Goal: Obtain resource: Download file/media

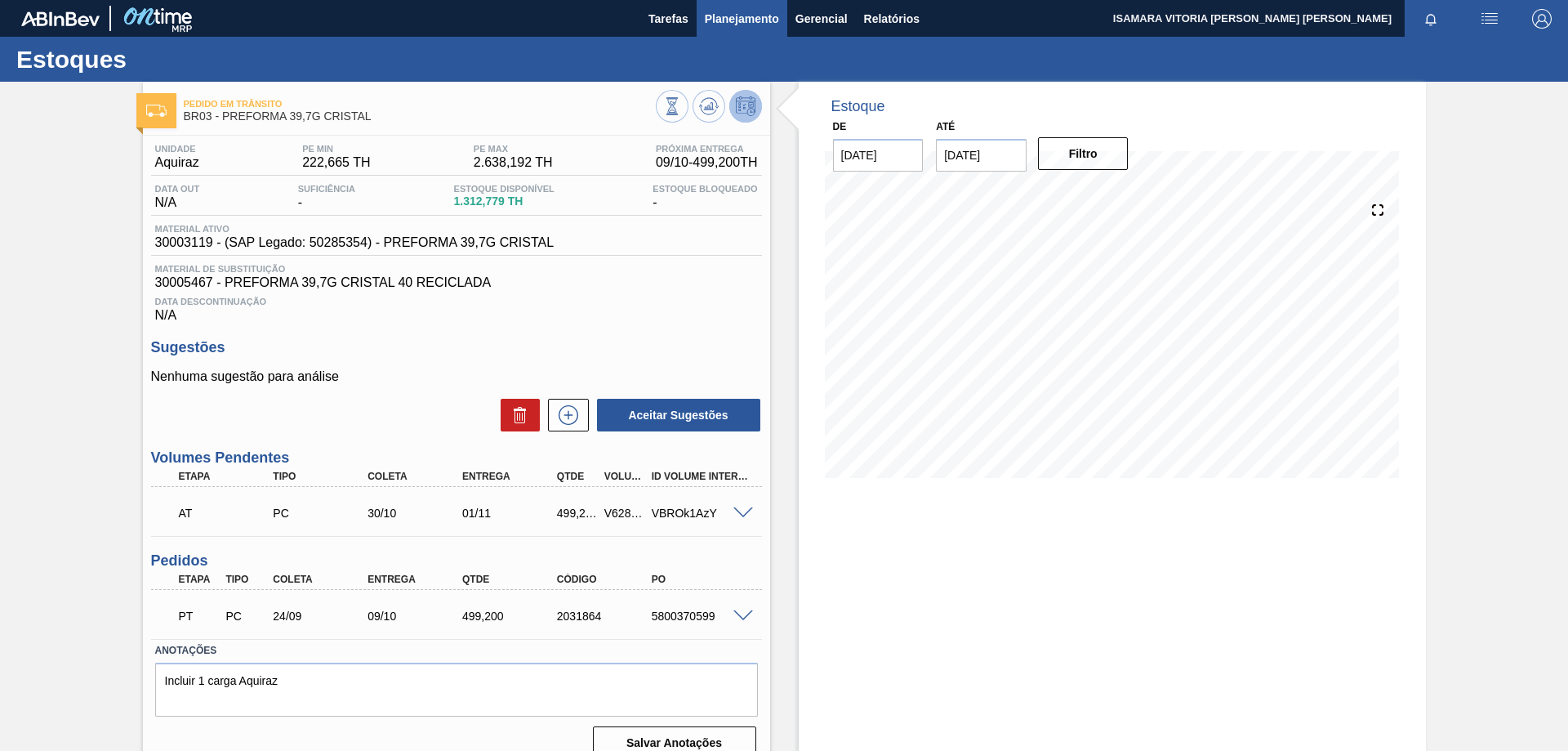
click at [741, 33] on button "Planejamento" at bounding box center [742, 18] width 90 height 36
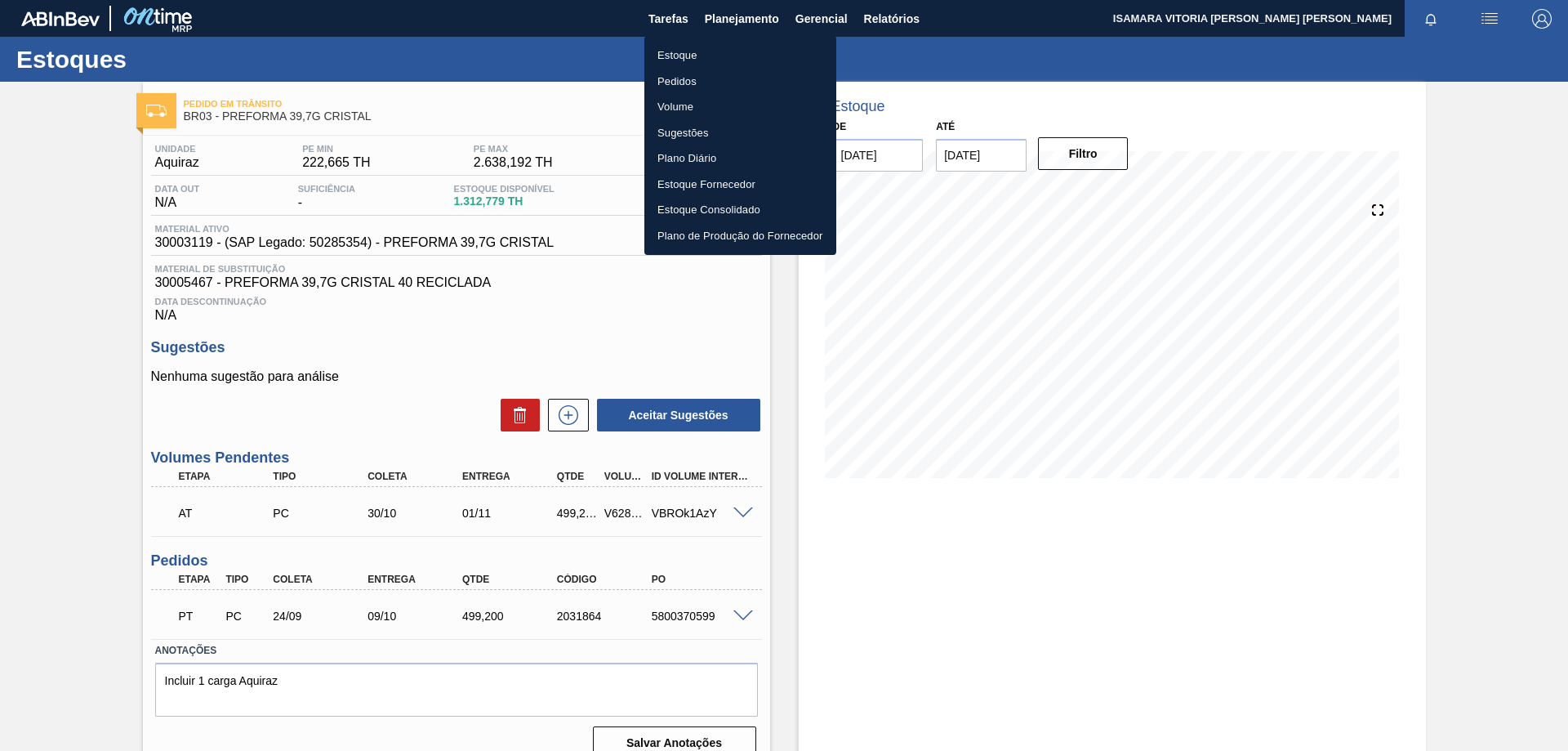
click at [683, 81] on li "Pedidos" at bounding box center [740, 81] width 191 height 26
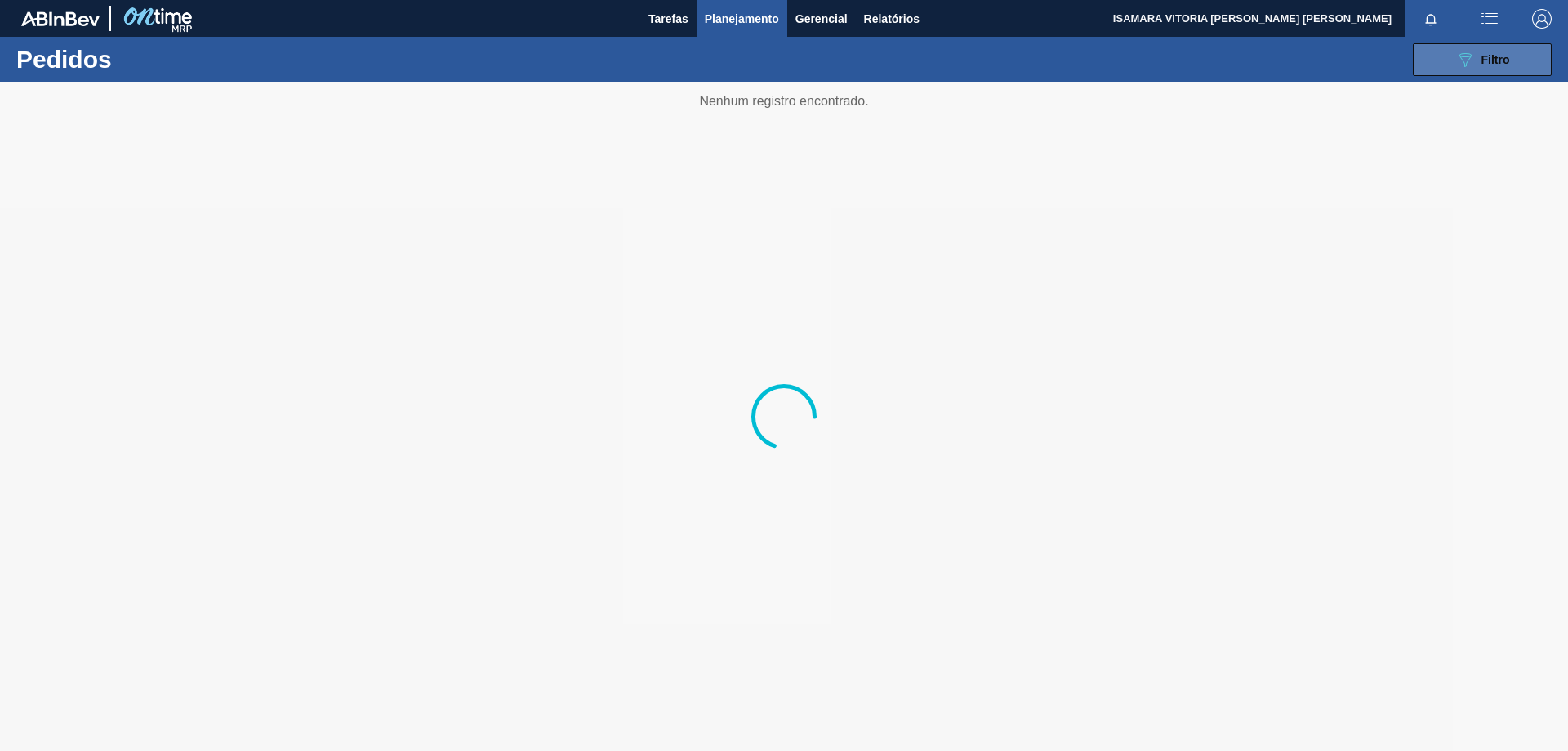
click at [1430, 74] on button "089F7B8B-B2A5-4AFE-B5C0-19BA573D28AC Filtro" at bounding box center [1482, 59] width 139 height 33
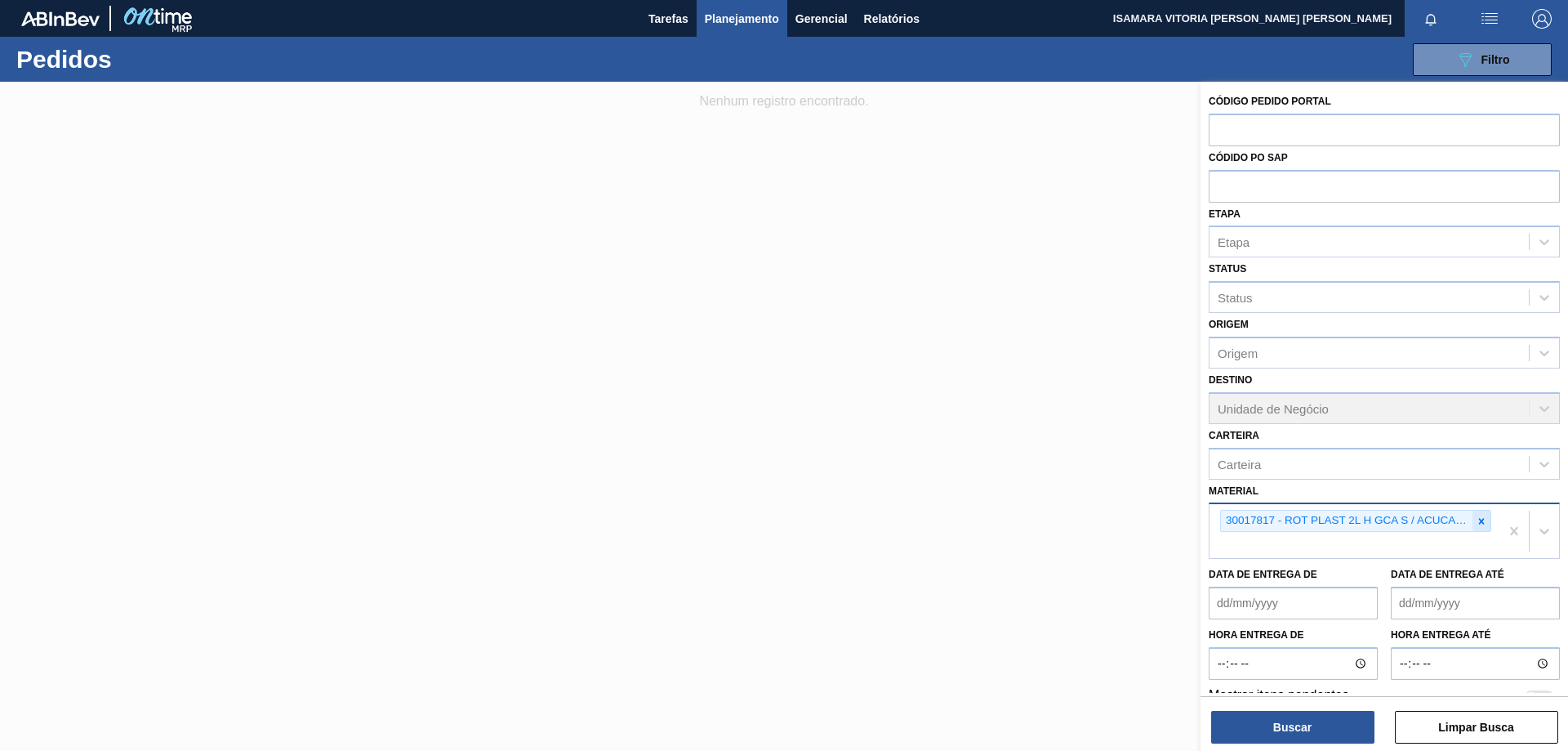
click at [1476, 521] on icon at bounding box center [1481, 520] width 12 height 12
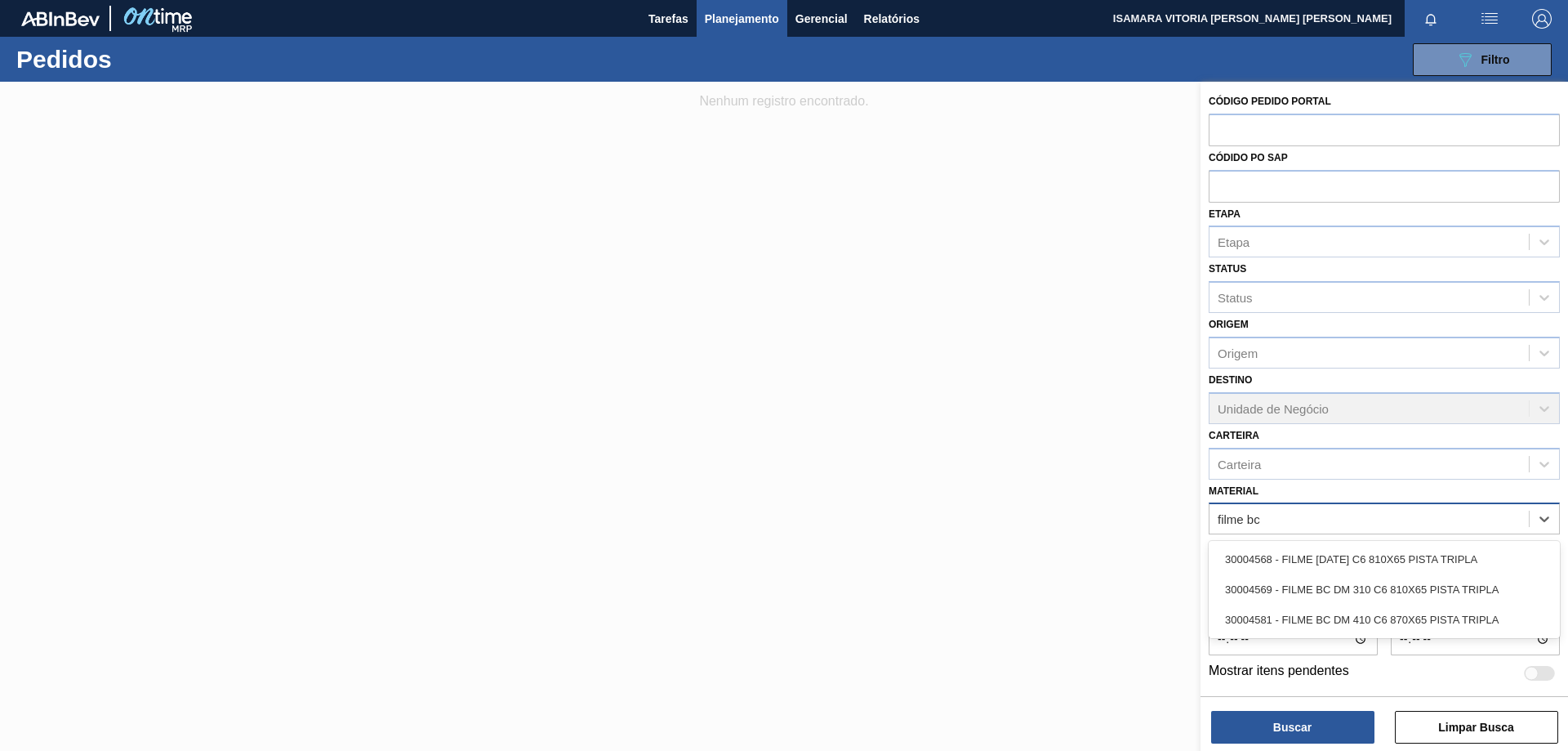
type input "filme bc"
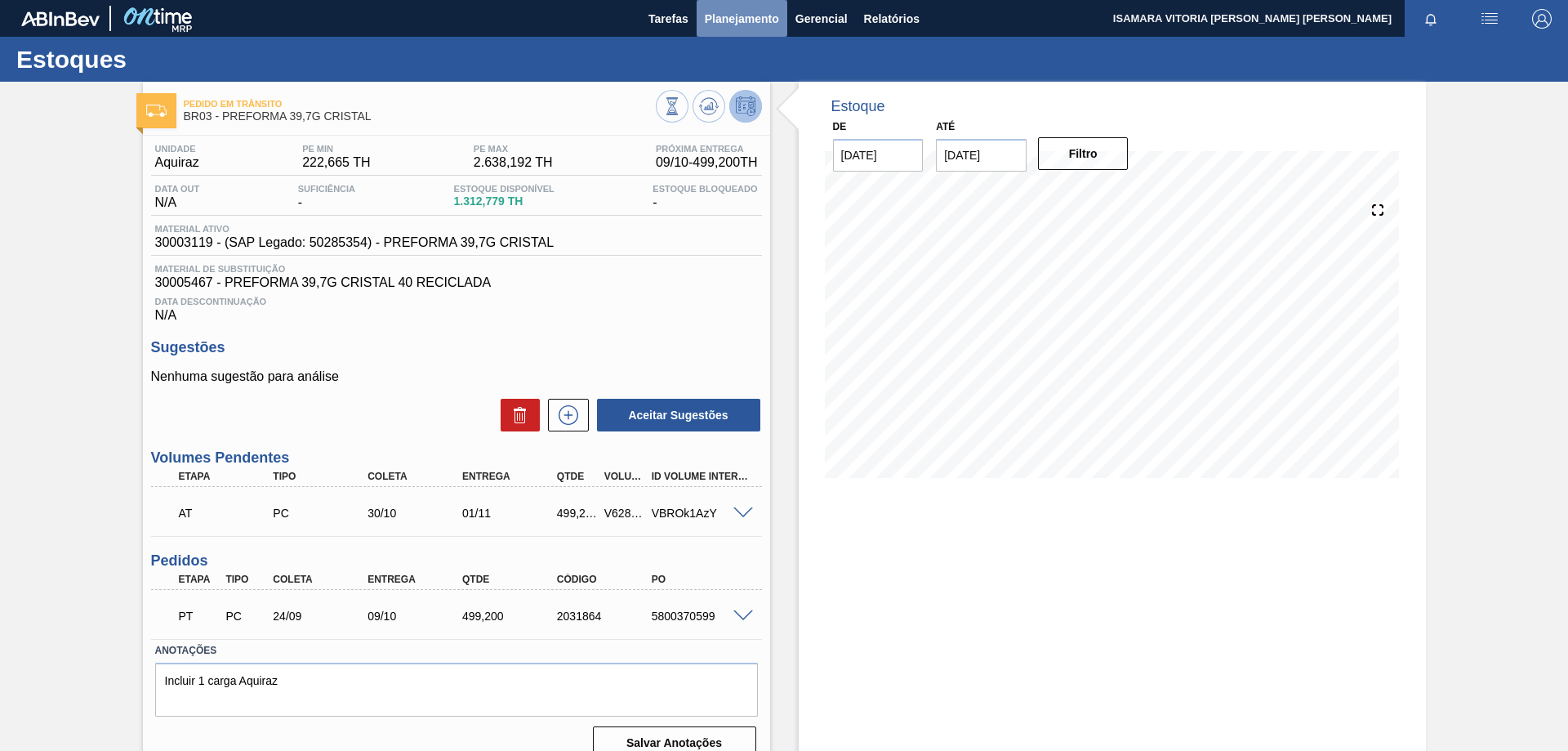
click at [765, 21] on span "Planejamento" at bounding box center [742, 19] width 74 height 20
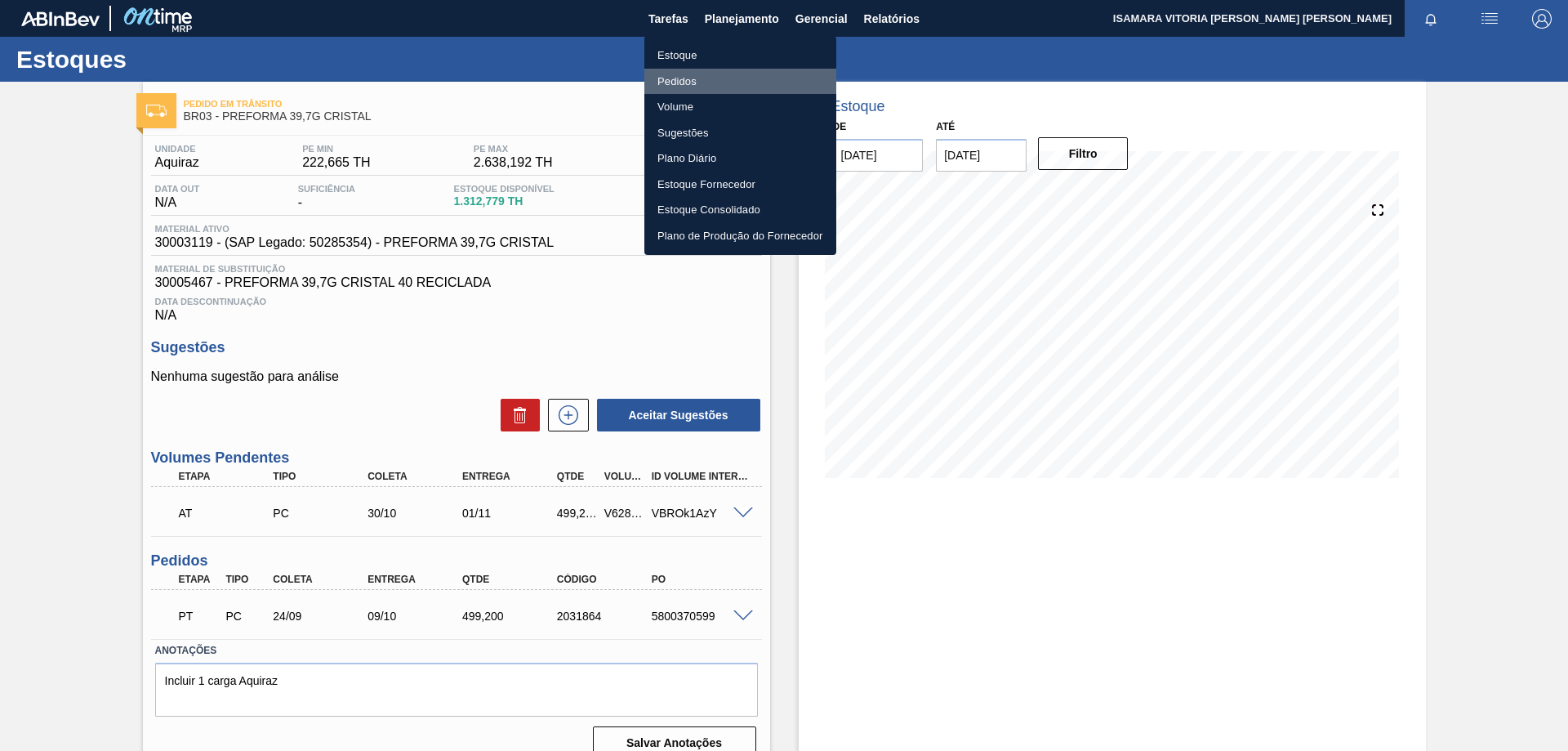
click at [684, 82] on li "Pedidos" at bounding box center [740, 81] width 191 height 26
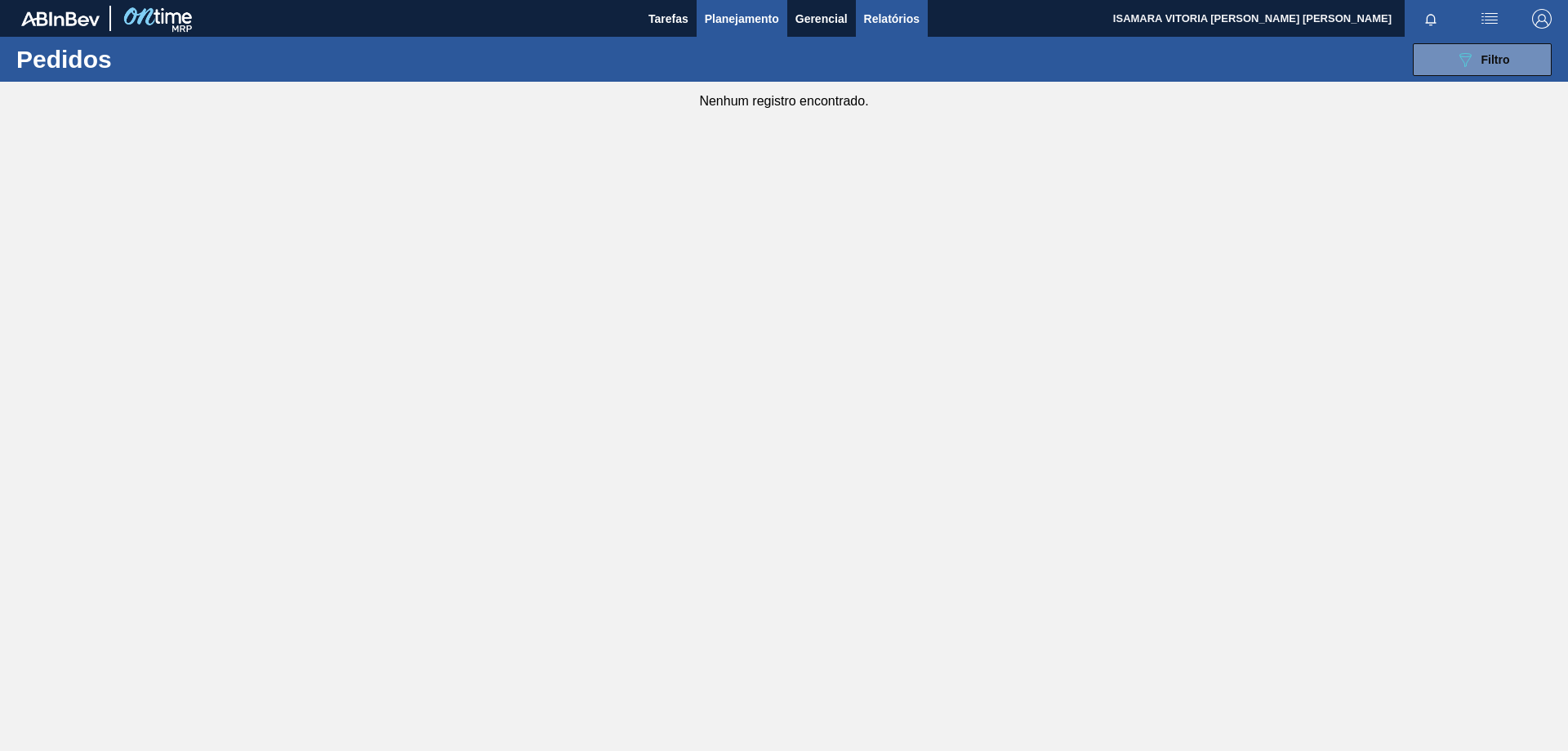
click at [904, 16] on span "Relatórios" at bounding box center [892, 19] width 56 height 20
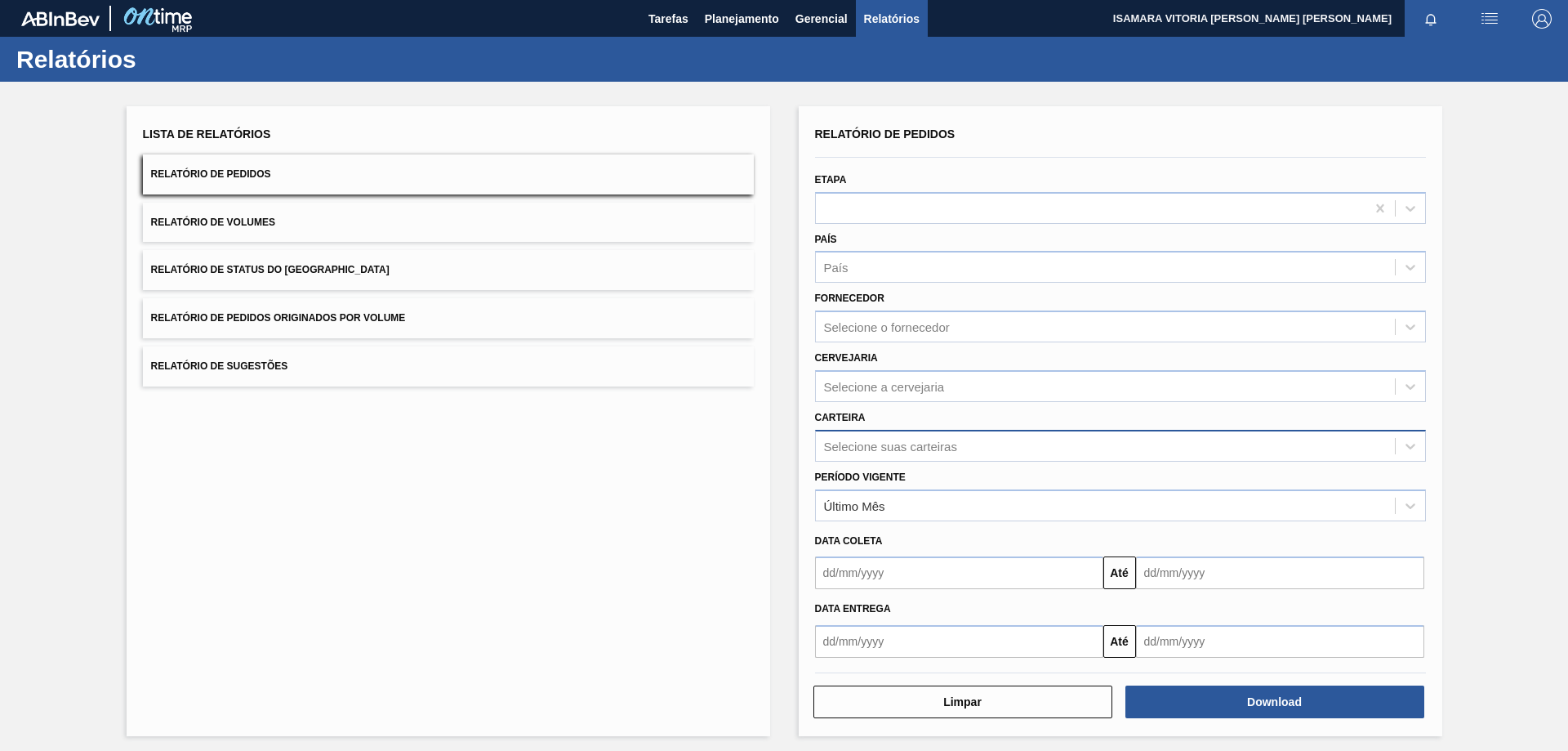
click at [934, 447] on div "Selecione suas carteiras" at bounding box center [890, 446] width 133 height 14
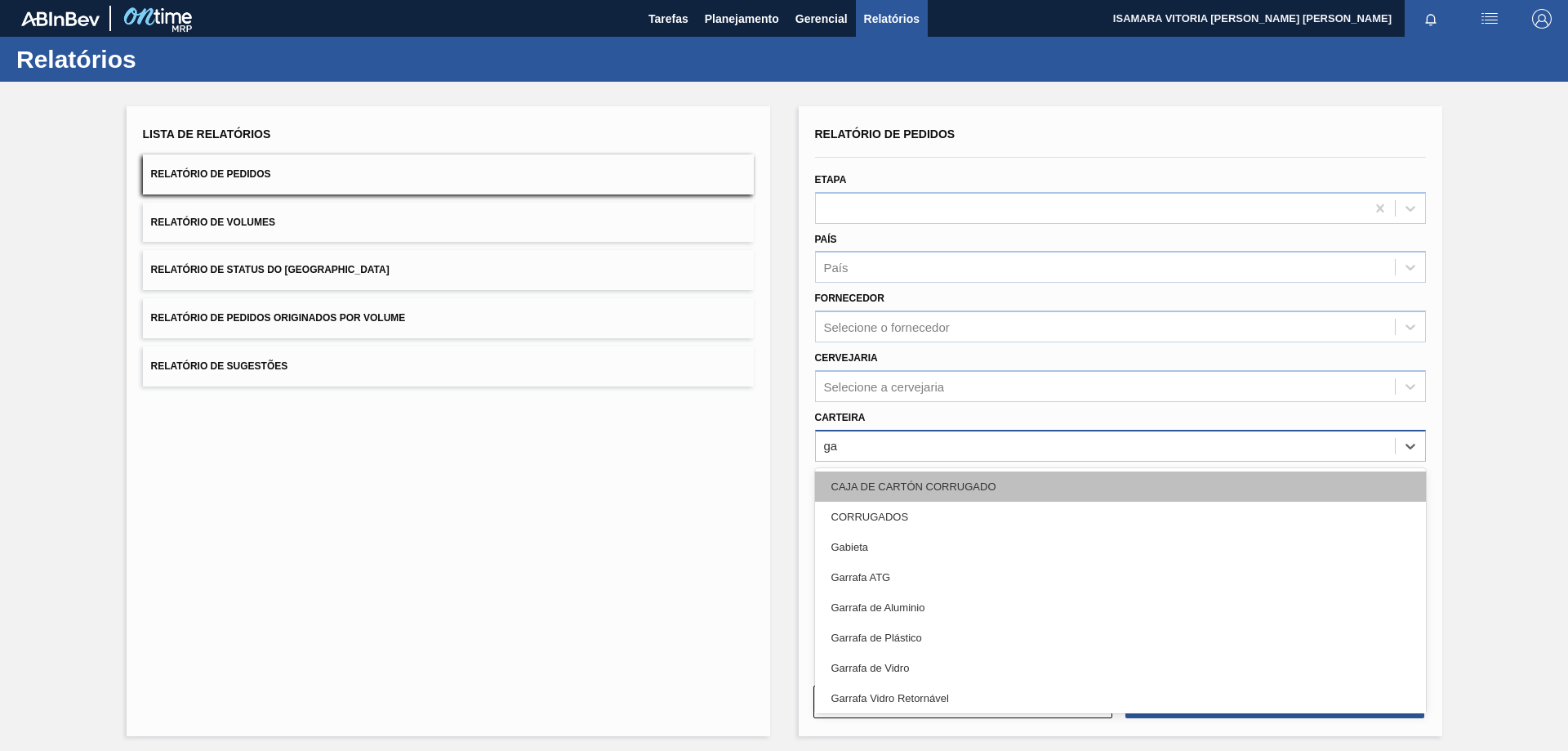
type input "gar"
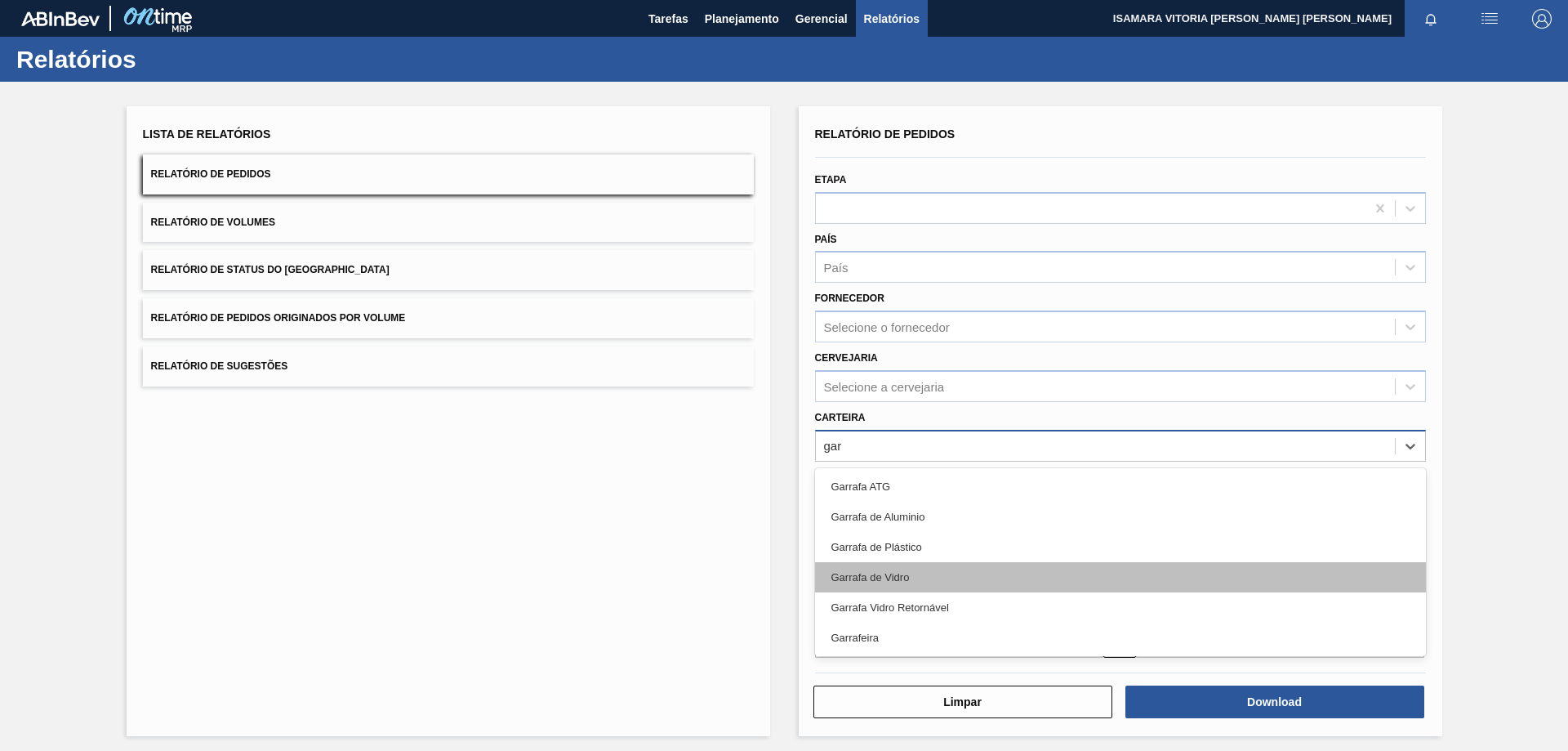
click at [909, 575] on div "Garrafa de Vidro" at bounding box center [1119, 577] width 611 height 30
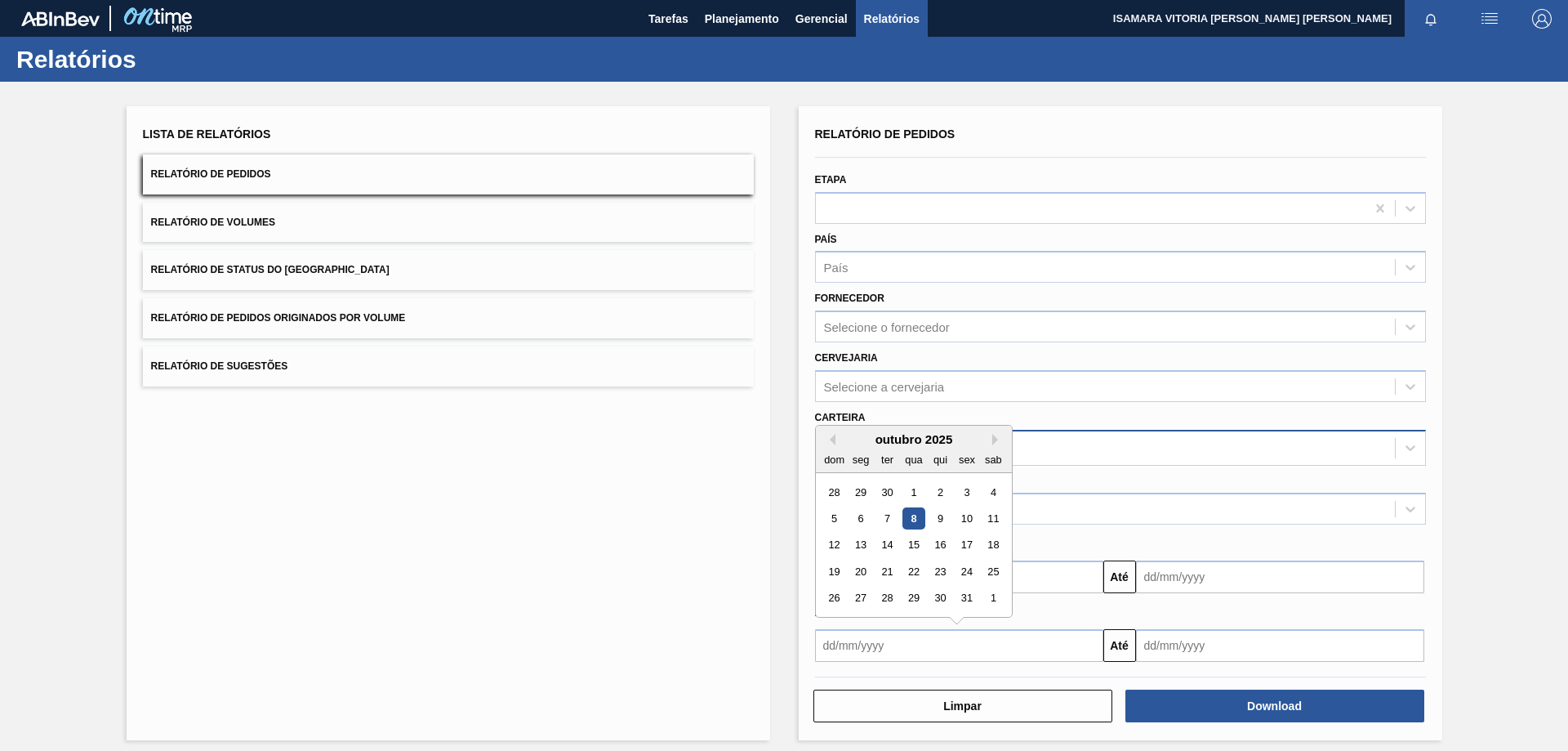
click at [1076, 657] on input "text" at bounding box center [958, 645] width 288 height 33
drag, startPoint x: 913, startPoint y: 487, endPoint x: 971, endPoint y: 517, distance: 65.3
click at [913, 487] on div "1" at bounding box center [913, 492] width 22 height 22
type input "[DATE]"
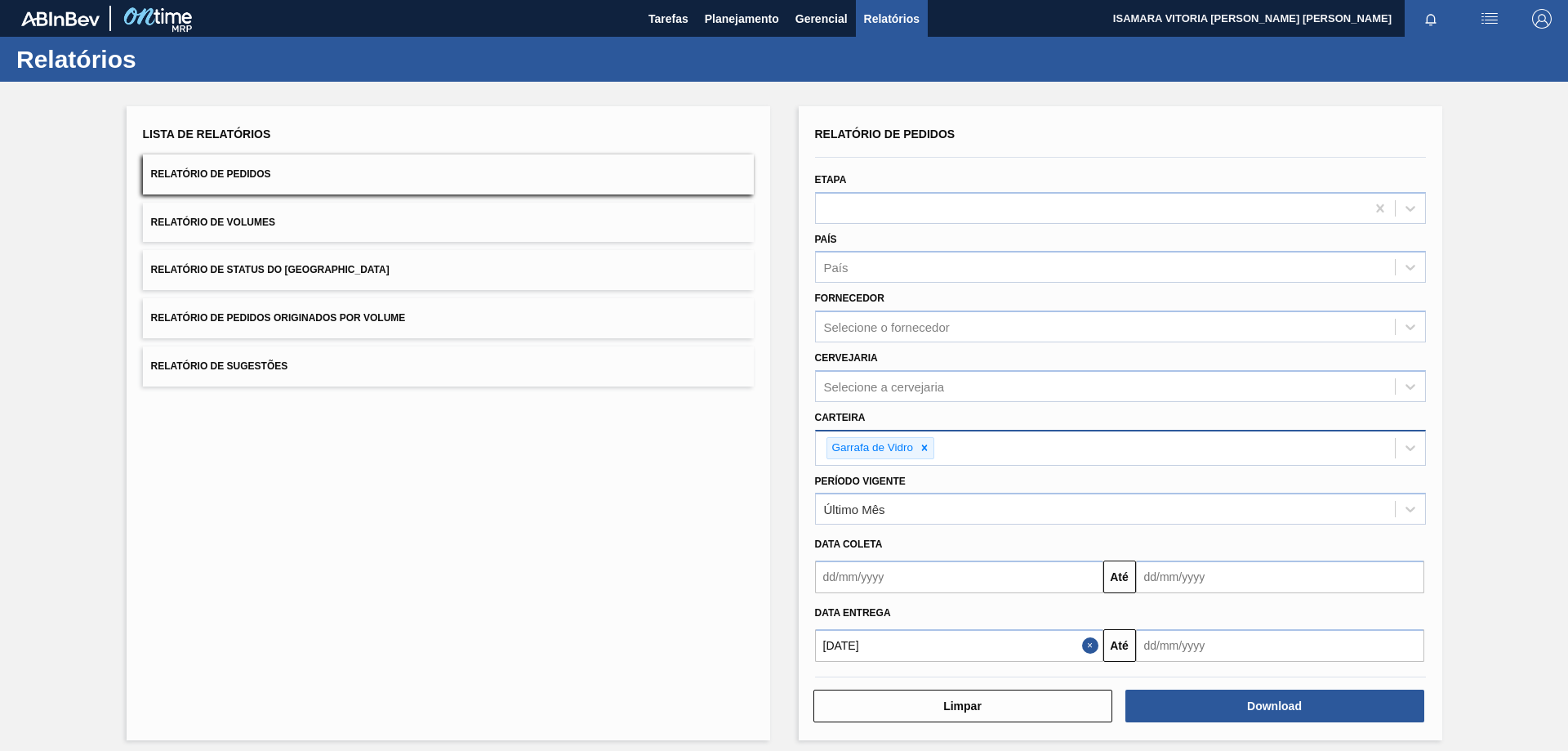
click at [1232, 665] on div "Limpar Download" at bounding box center [1120, 692] width 624 height 62
click at [1234, 648] on input "text" at bounding box center [1279, 645] width 288 height 33
click at [1296, 598] on div "31" at bounding box center [1287, 598] width 22 height 22
type input "[DATE]"
click at [1060, 649] on input "[DATE]" at bounding box center [958, 645] width 288 height 33
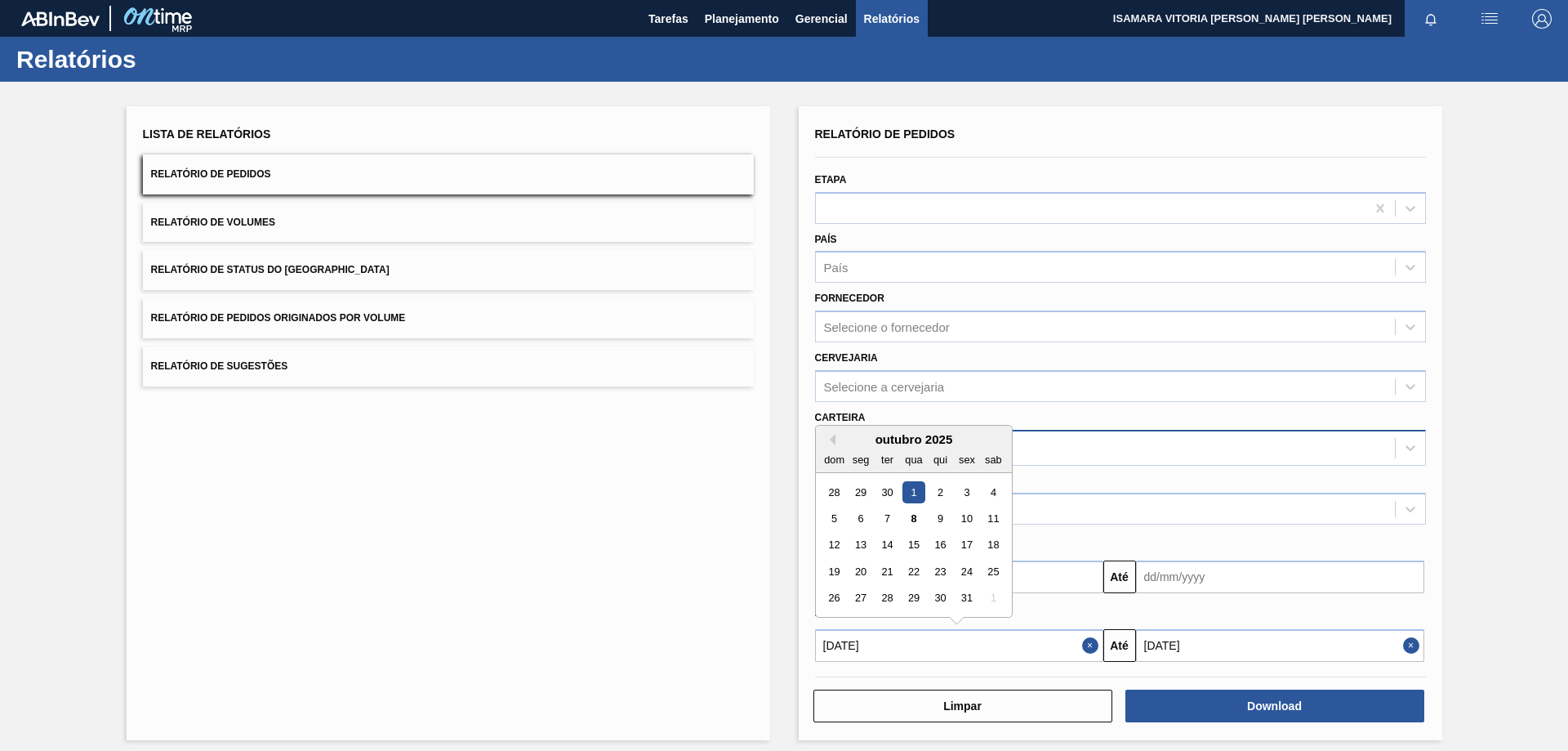
drag, startPoint x: 917, startPoint y: 523, endPoint x: 1016, endPoint y: 583, distance: 115.8
click at [916, 523] on div "8" at bounding box center [913, 518] width 22 height 22
type input "[DATE]"
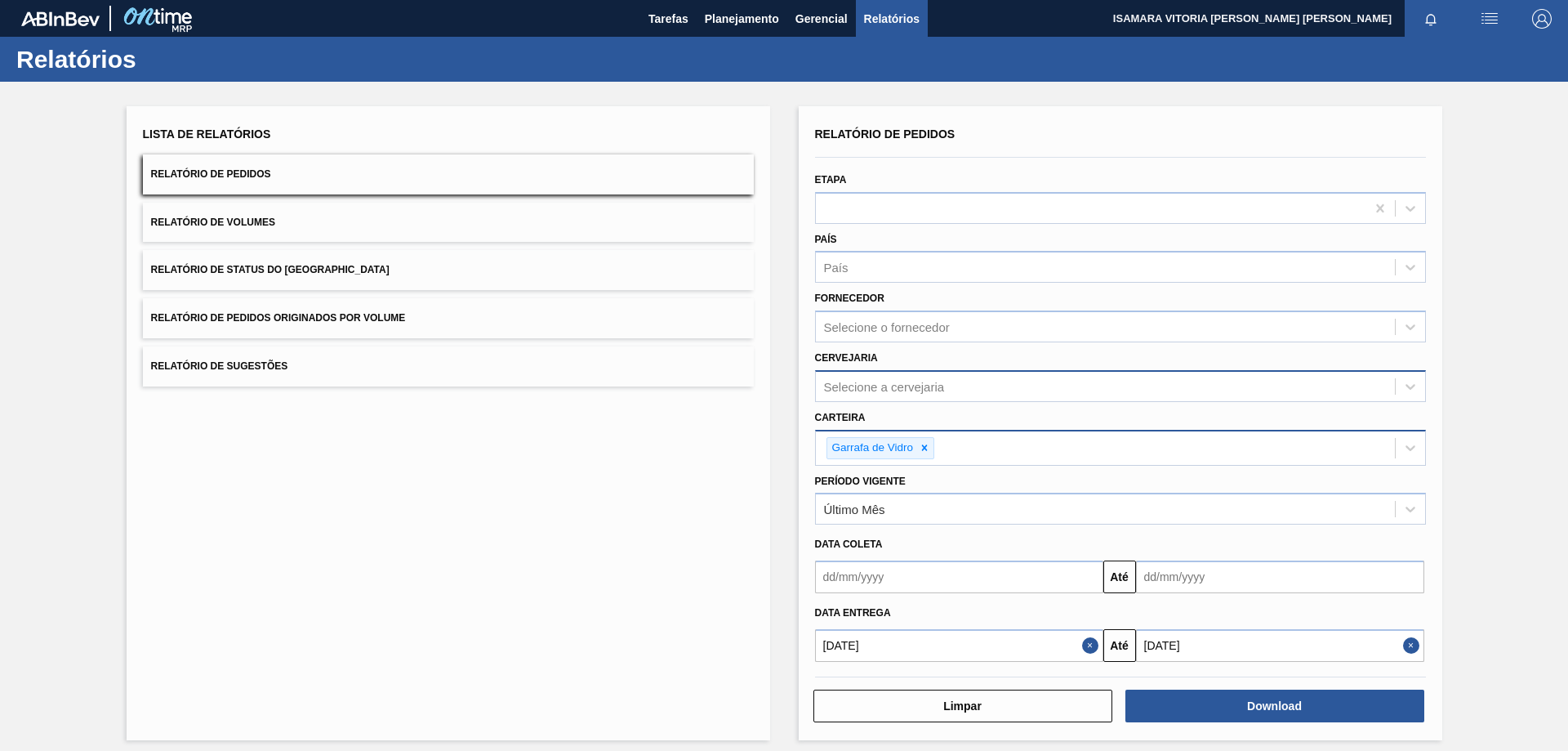
click at [940, 380] on div "Selecione a cervejaria" at bounding box center [884, 386] width 121 height 14
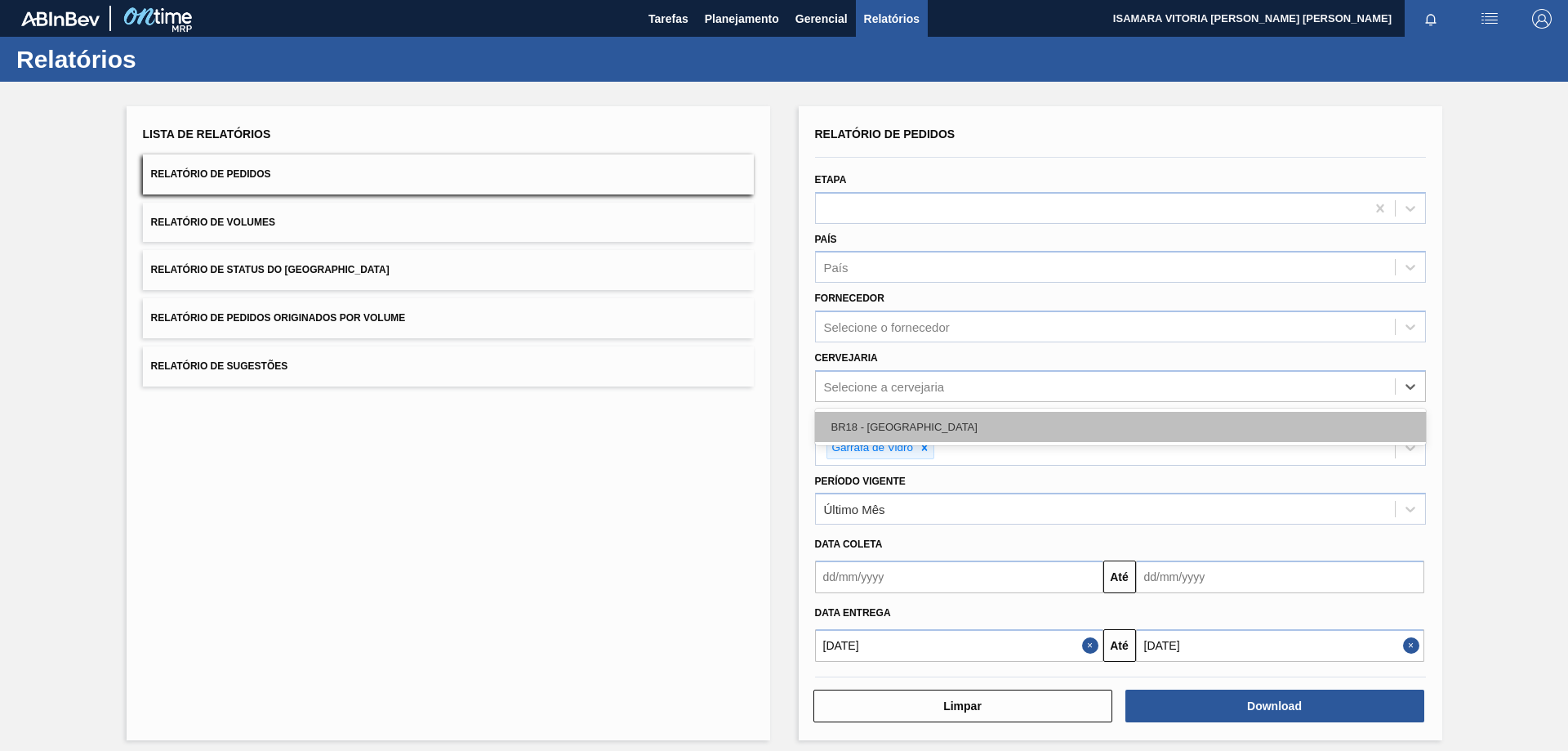
click at [890, 441] on div "BR18 - [GEOGRAPHIC_DATA]" at bounding box center [1119, 426] width 611 height 30
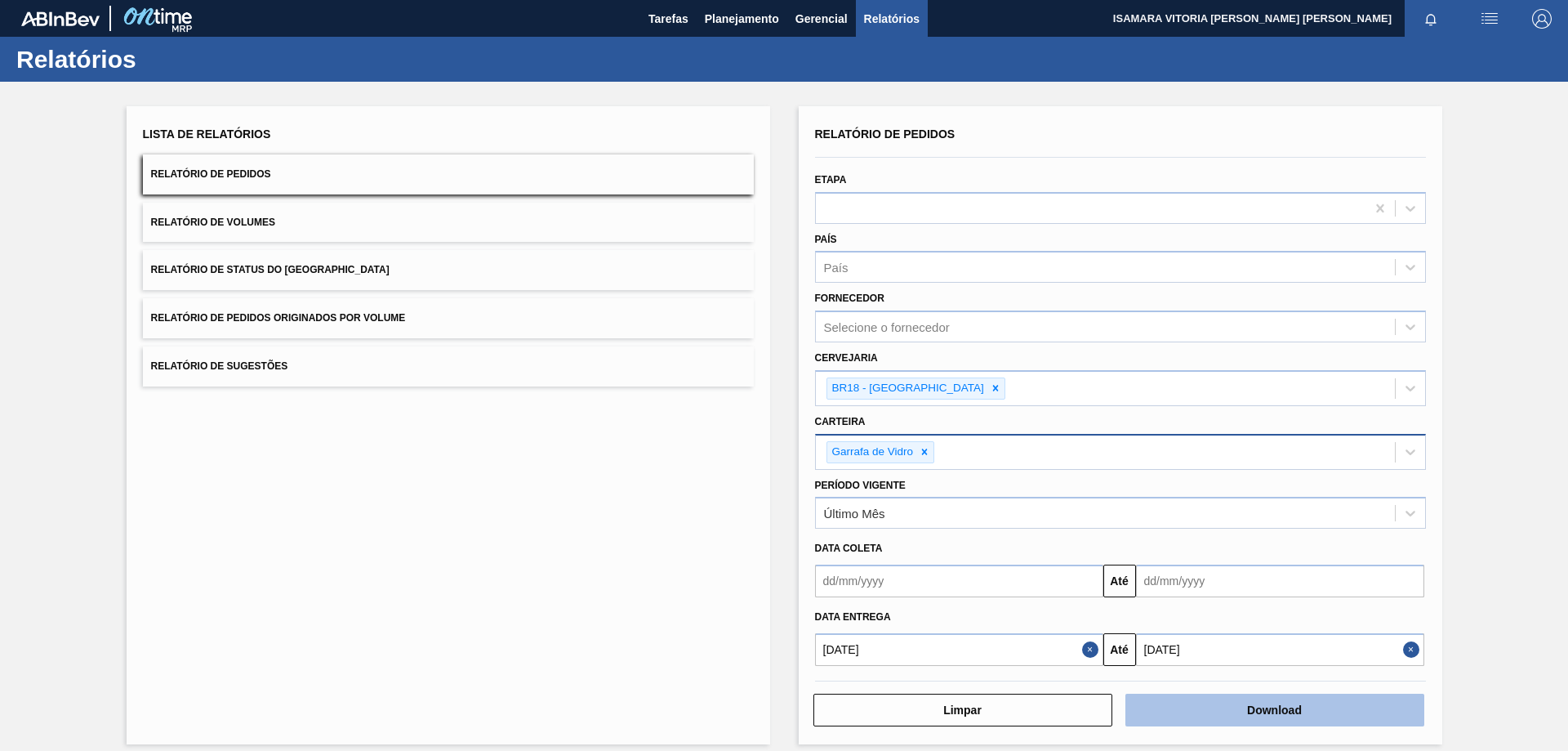
click at [1249, 697] on button "Download" at bounding box center [1274, 709] width 299 height 33
